Goal: Obtain resource: Download file/media

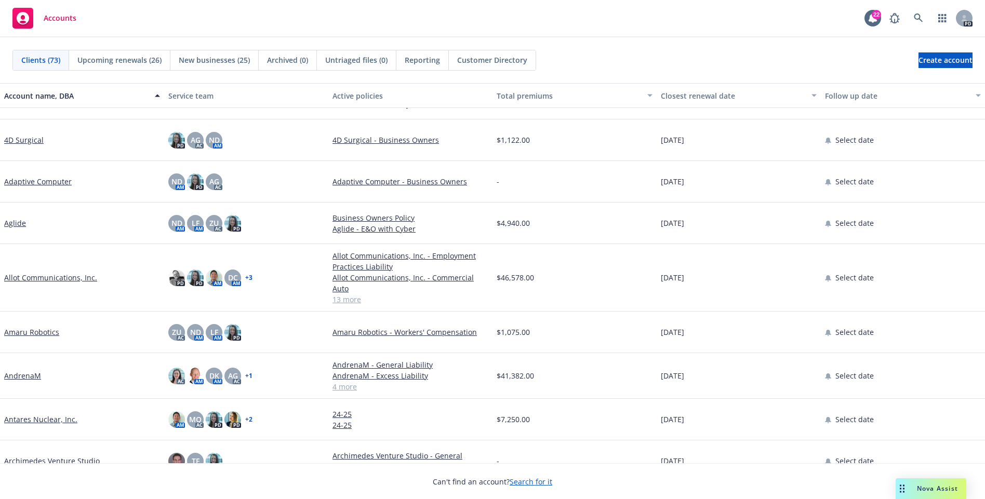
scroll to position [44, 0]
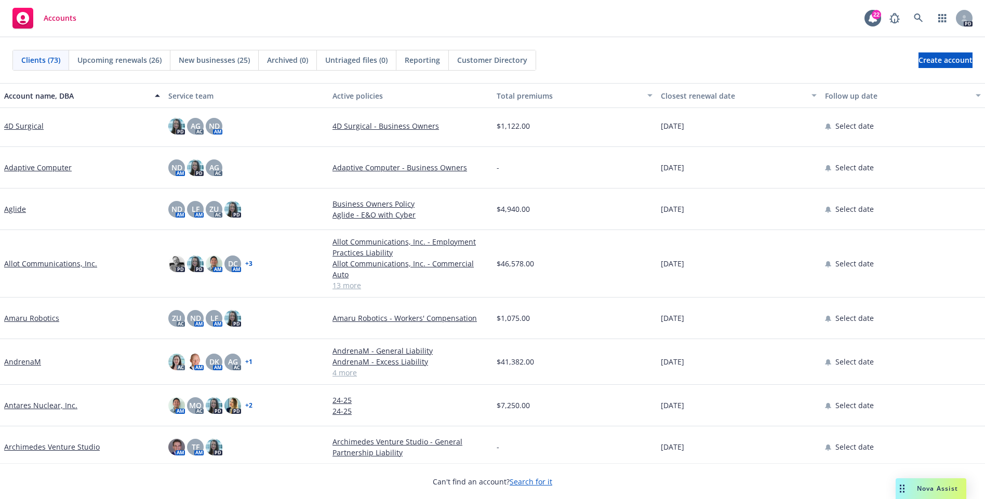
click at [77, 262] on link "Allot Communications, Inc." at bounding box center [50, 263] width 93 height 11
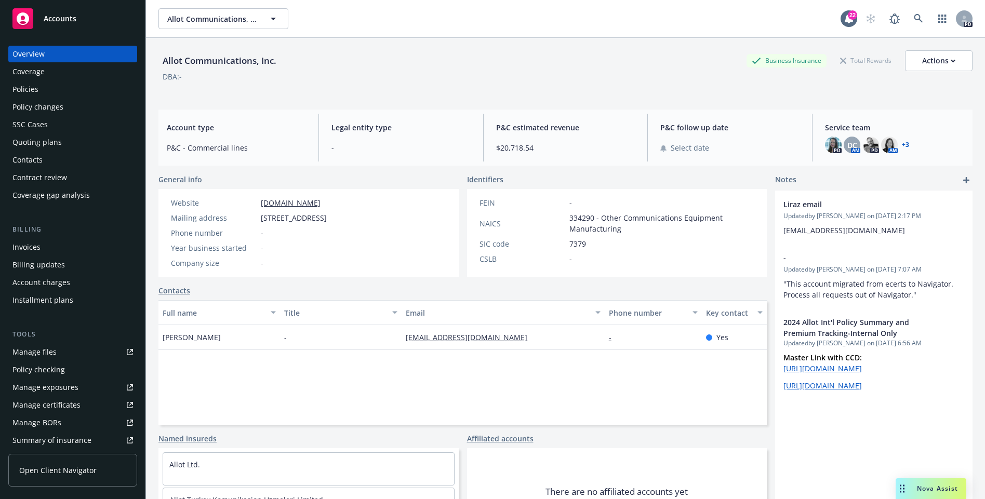
click at [46, 72] on div "Coverage" at bounding box center [72, 71] width 121 height 17
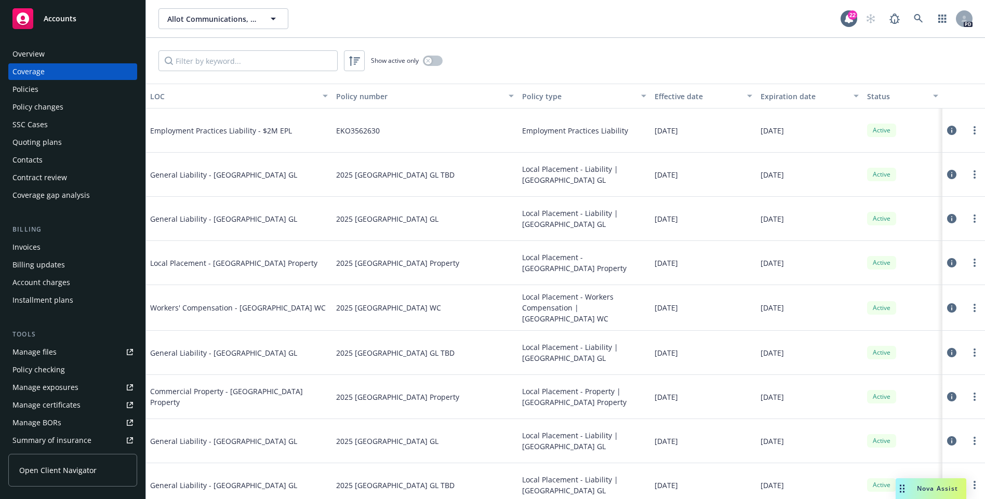
click at [51, 93] on div "Policies" at bounding box center [72, 89] width 121 height 17
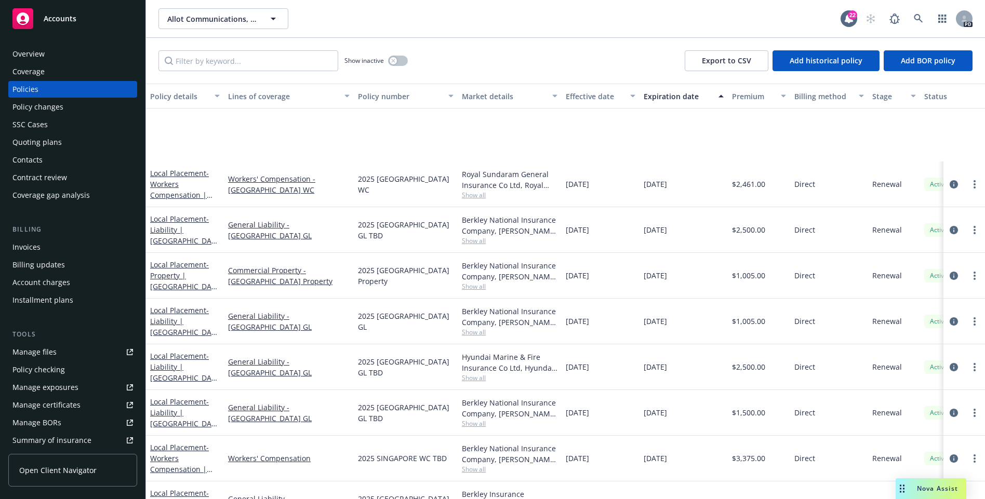
scroll to position [261, 0]
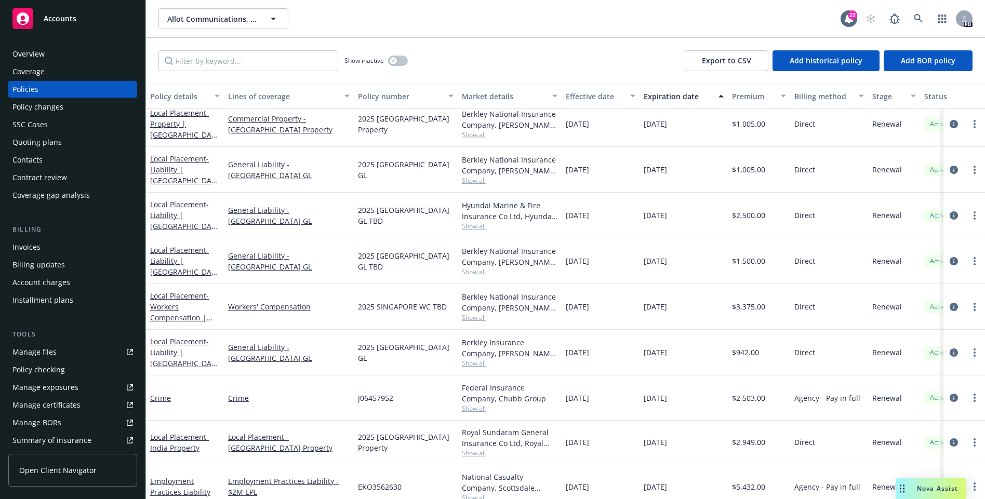
click at [575, 54] on div "Show inactive Export to CSV Add historical policy Add BOR policy" at bounding box center [565, 61] width 839 height 46
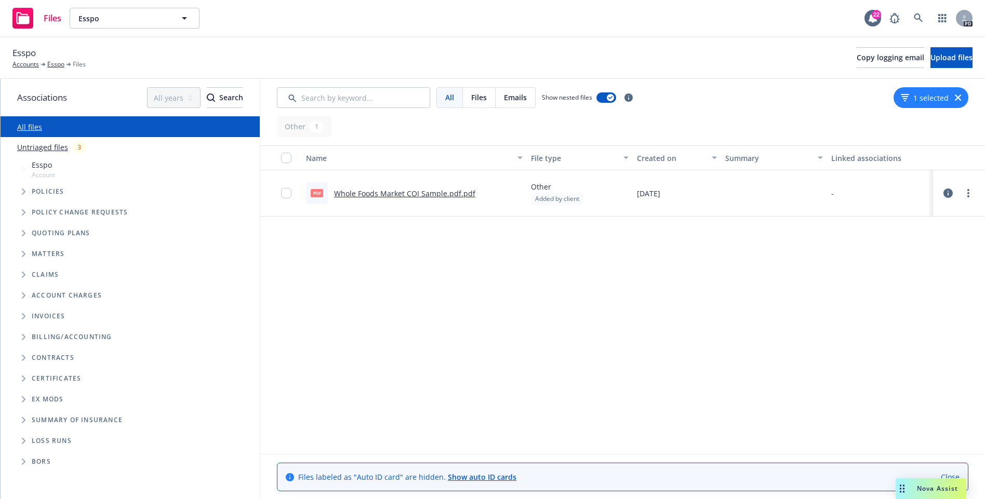
click at [451, 192] on link "Whole Foods Market COI Sample.pdf.pdf" at bounding box center [404, 194] width 141 height 10
